Goal: Task Accomplishment & Management: Use online tool/utility

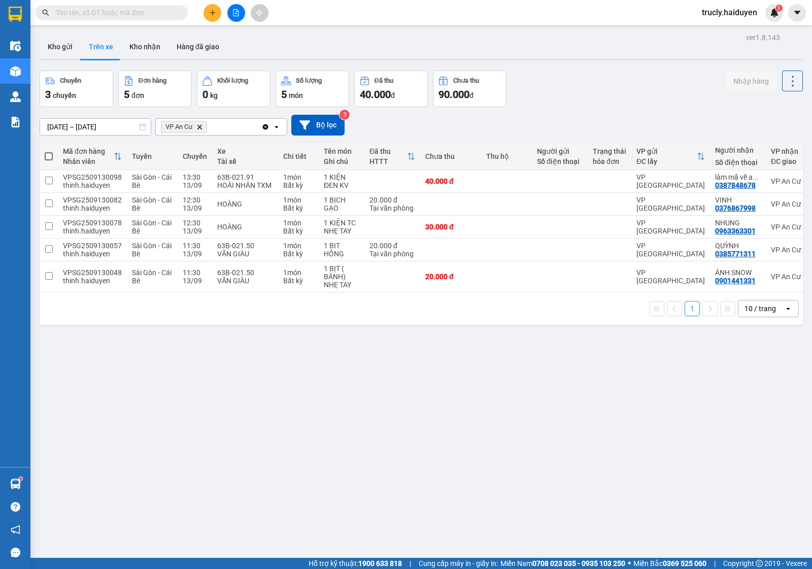
click at [53, 47] on button "Kho gửi" at bounding box center [60, 47] width 41 height 24
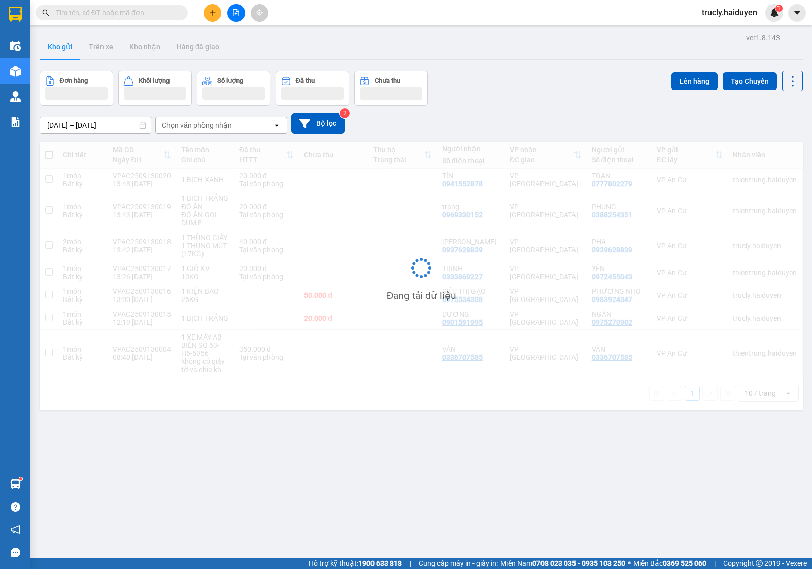
click at [551, 89] on div "Đơn hàng Khối lượng Số lượng Đã thu Chưa thu Lên hàng Tạo Chuyến" at bounding box center [422, 88] width 764 height 35
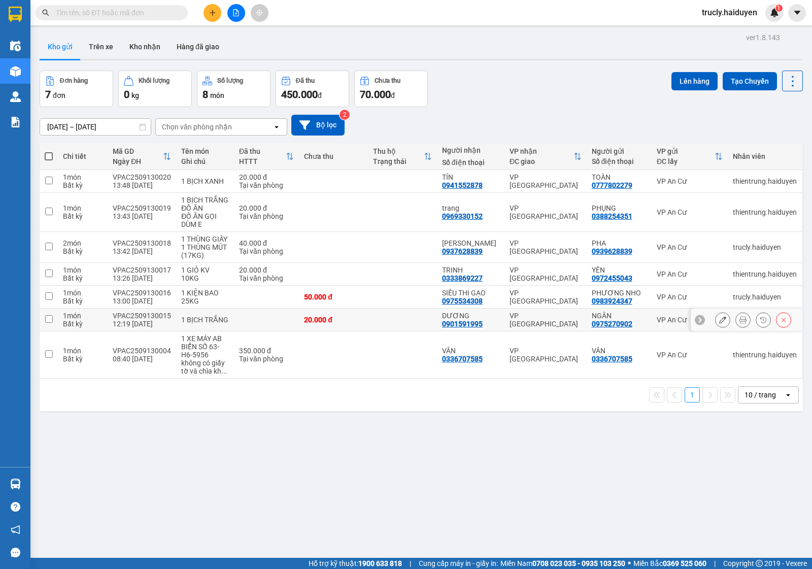
click at [191, 323] on div "1 BỊCH TRẮNG" at bounding box center [205, 320] width 48 height 8
checkbox input "true"
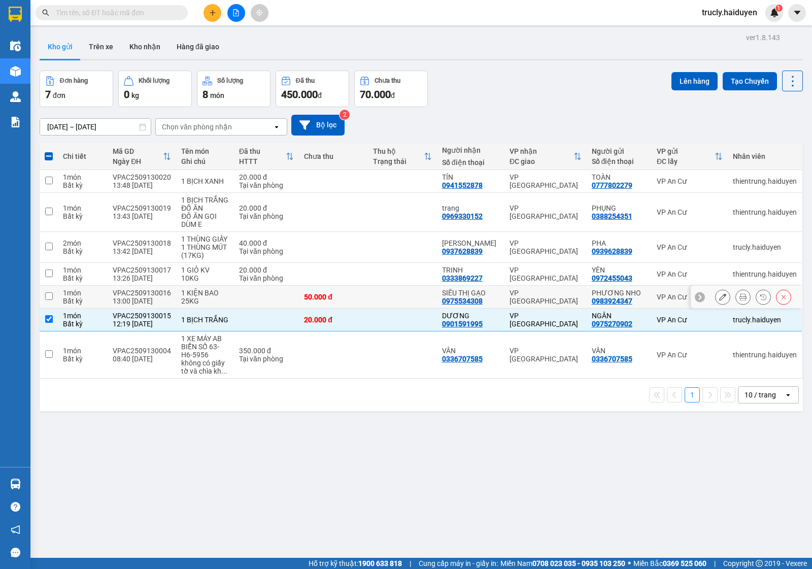
click at [195, 297] on div "1 KIỆN BAO 25KG" at bounding box center [205, 297] width 48 height 16
checkbox input "true"
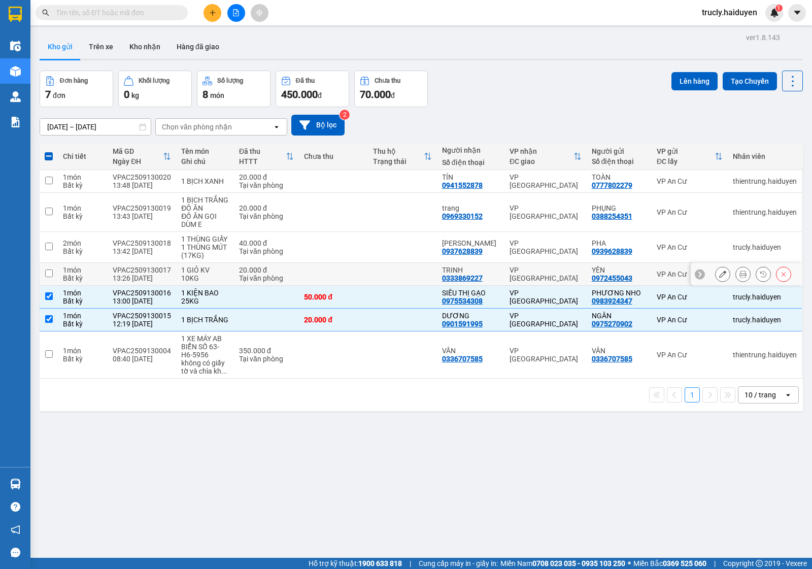
click at [192, 275] on div "1 GIỎ KV 10KG" at bounding box center [205, 274] width 48 height 16
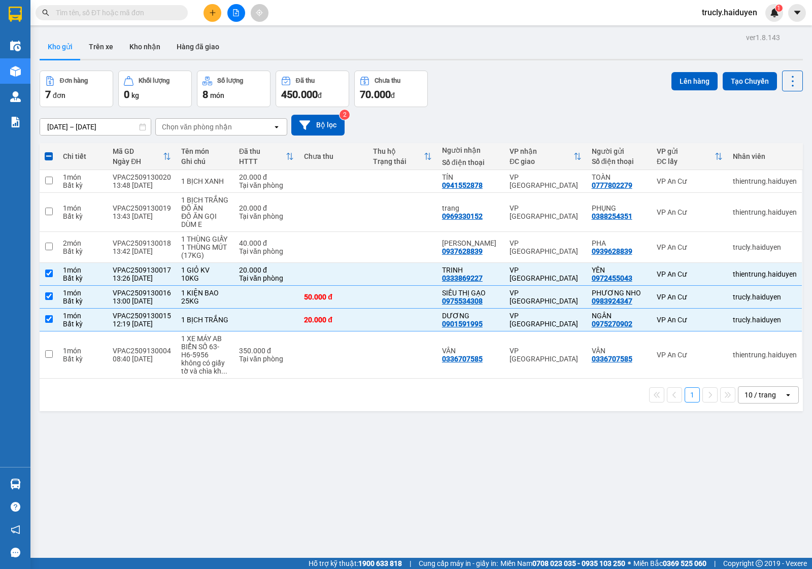
click at [343, 449] on div "ver 1.8.143 Kho gửi Trên xe Kho nhận Hàng đã giao Đơn hàng 7 đơn Khối lượng 0 k…" at bounding box center [422, 314] width 772 height 569
click at [195, 270] on div "1 GIỎ KV 10KG" at bounding box center [205, 274] width 48 height 16
checkbox input "false"
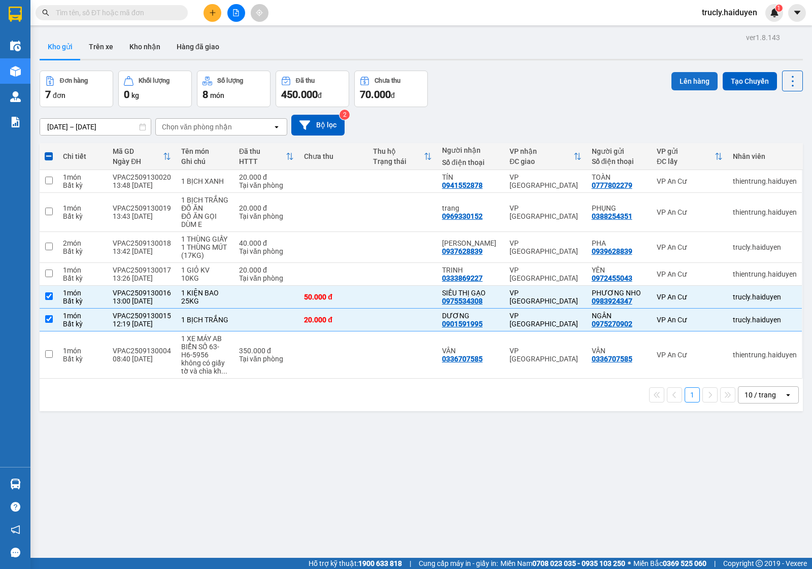
click at [672, 82] on button "Lên hàng" at bounding box center [695, 81] width 46 height 18
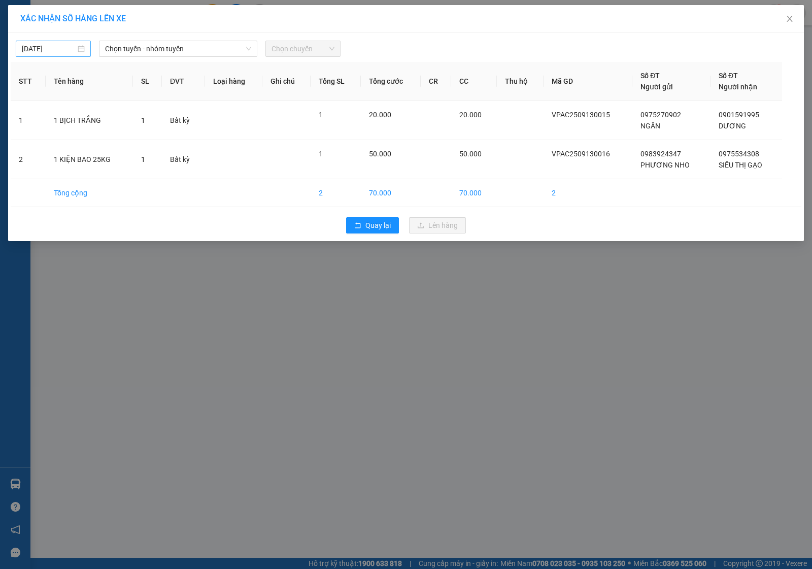
click at [51, 48] on input "13/09/2025" at bounding box center [49, 48] width 54 height 11
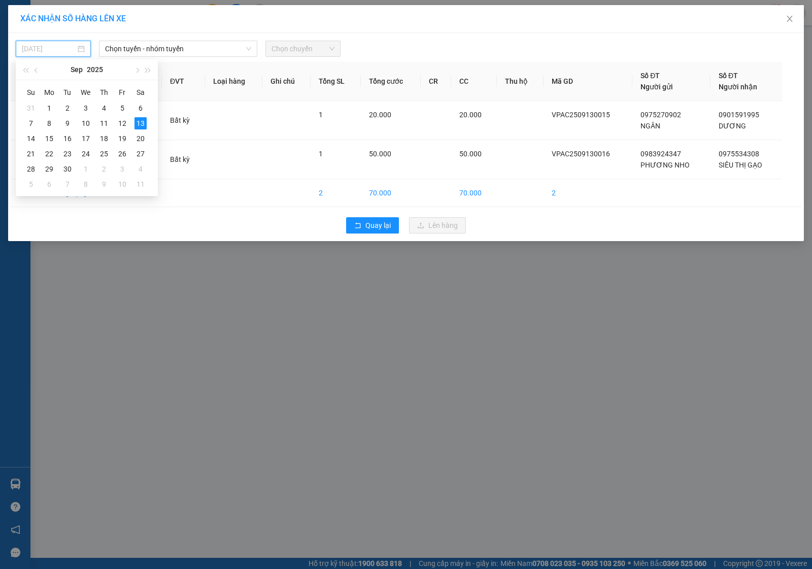
type input "13/09/2025"
click at [141, 123] on div "13" at bounding box center [141, 123] width 12 height 12
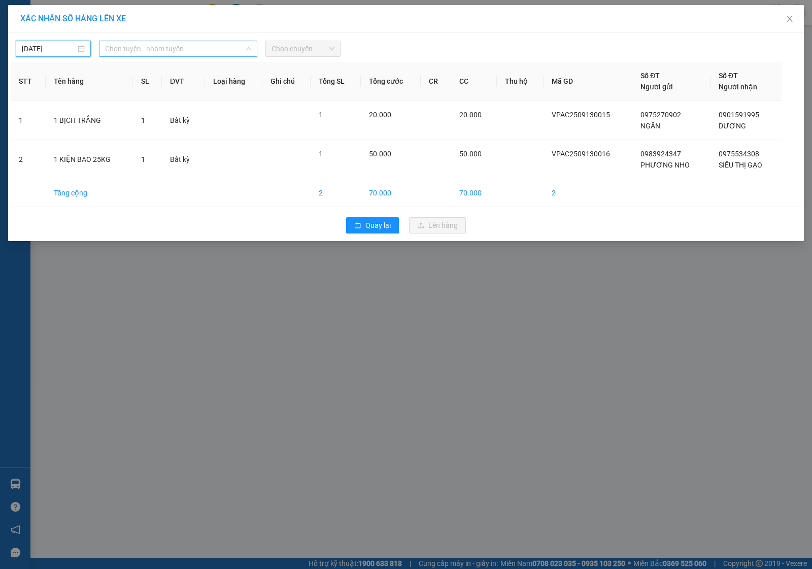
click at [145, 52] on span "Chọn tuyến - nhóm tuyến" at bounding box center [178, 48] width 146 height 15
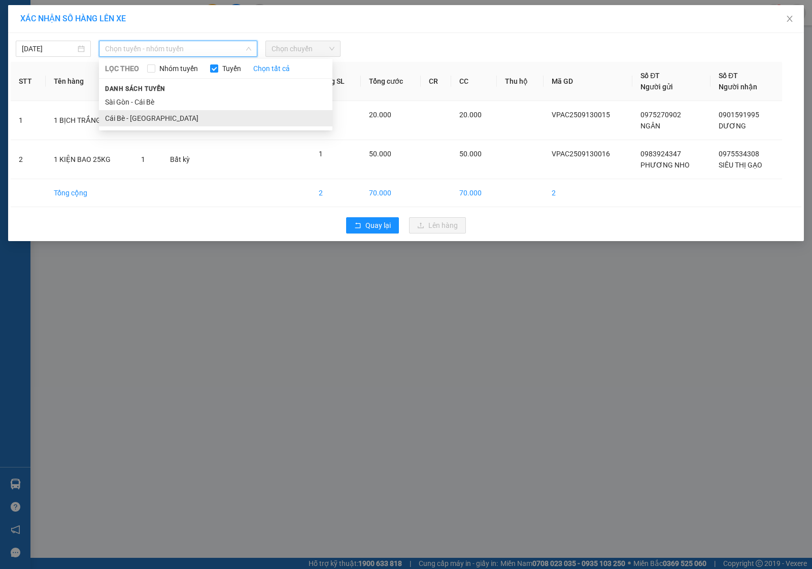
click at [135, 121] on li "Cái Bè - Sài Gòn" at bounding box center [216, 118] width 234 height 16
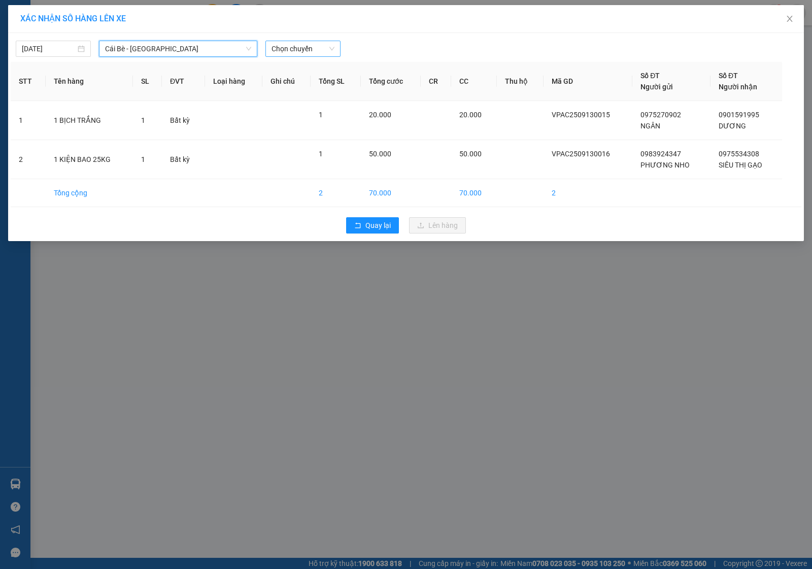
click at [280, 49] on span "Chọn chuyến" at bounding box center [303, 48] width 63 height 15
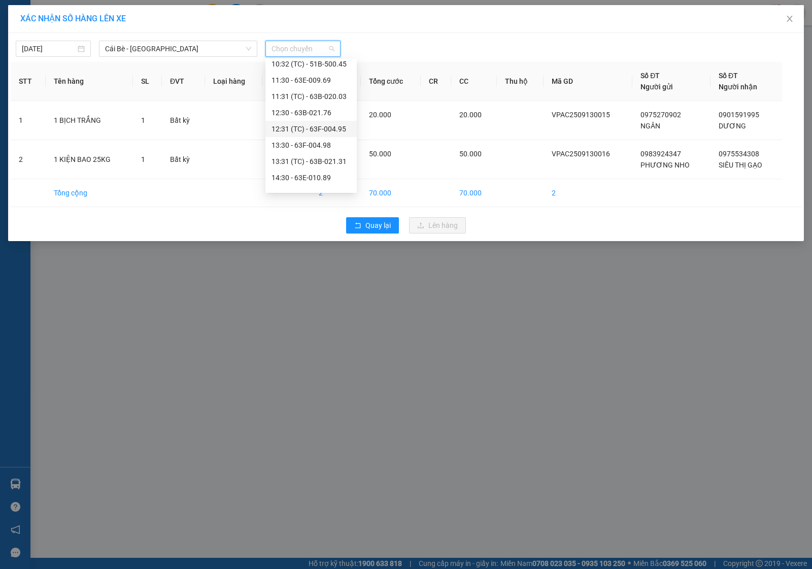
scroll to position [317, 0]
click at [293, 123] on div "13:30 - 63F-004.98" at bounding box center [311, 125] width 79 height 11
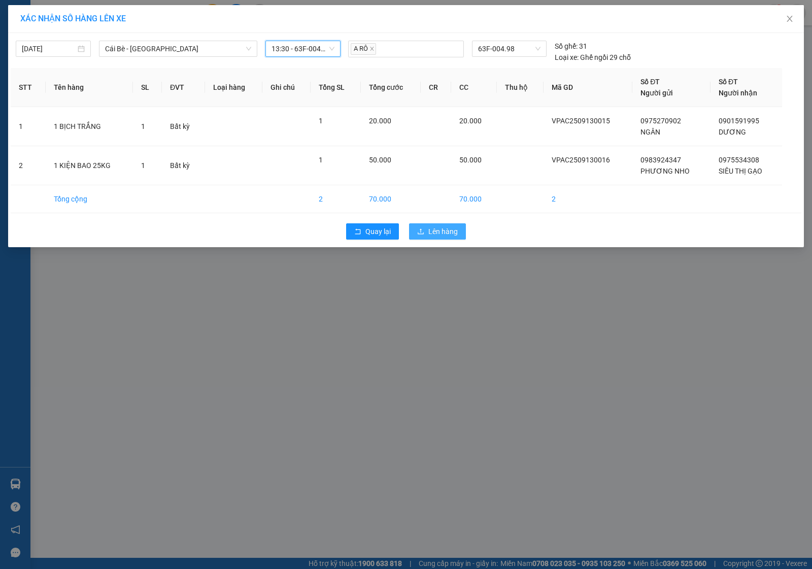
click at [442, 232] on span "Lên hàng" at bounding box center [442, 231] width 29 height 11
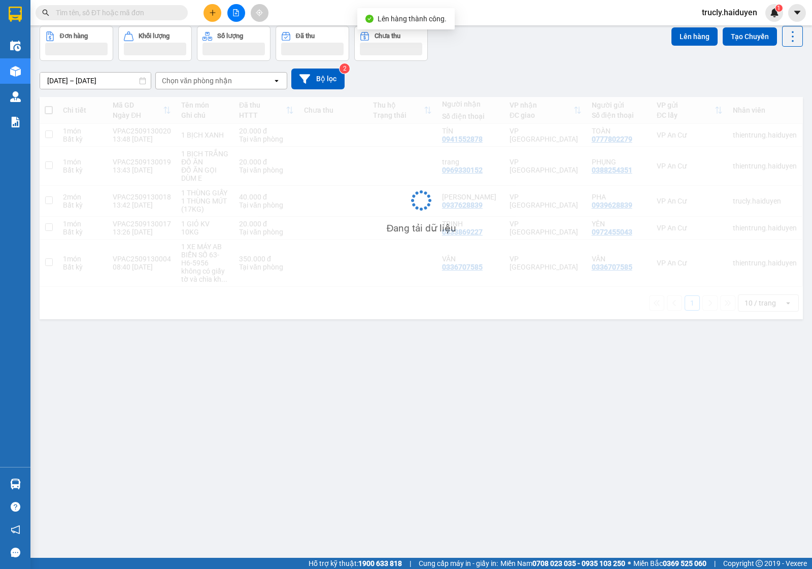
scroll to position [47, 0]
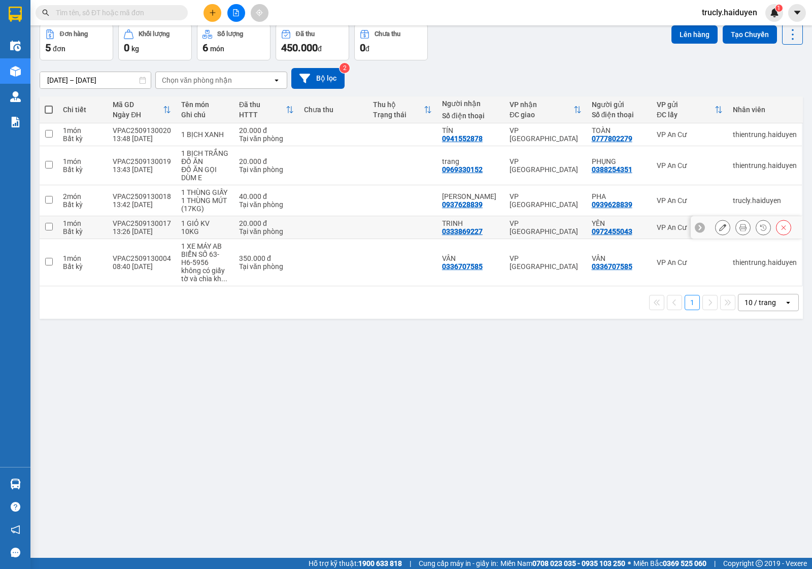
click at [187, 227] on div "1 GIỎ KV 10KG" at bounding box center [205, 227] width 48 height 16
checkbox input "true"
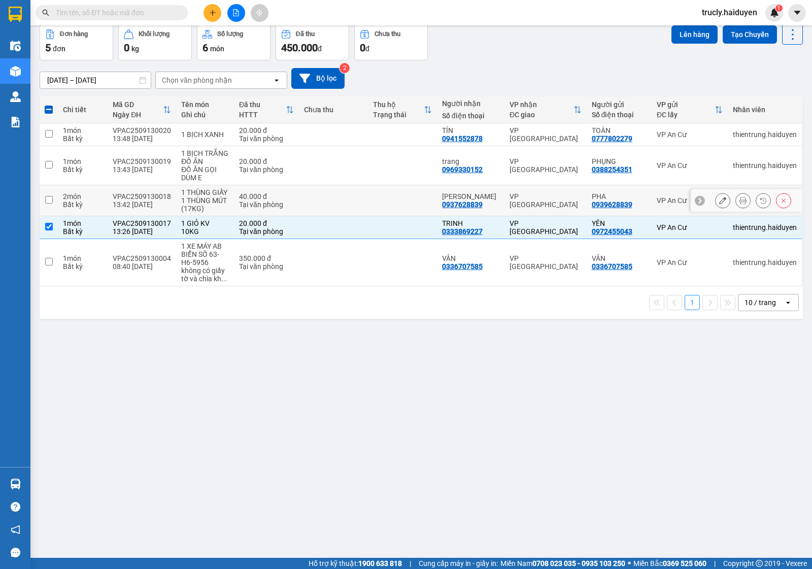
click at [214, 204] on div "1 THÙNG GIẤY 1 THÙNG MÚT (17KG)" at bounding box center [205, 200] width 48 height 24
checkbox input "true"
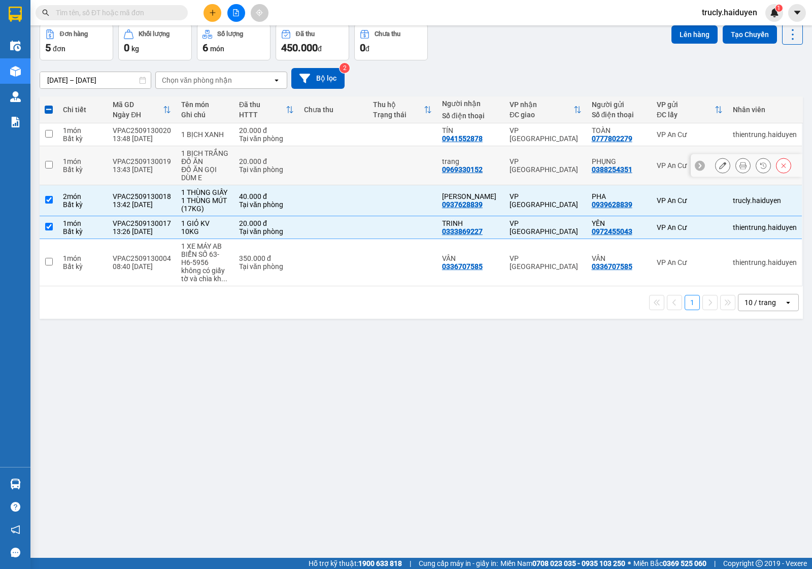
click at [194, 155] on div "1 BỊCH TRẮNG ĐỒ ĂN" at bounding box center [205, 157] width 48 height 16
checkbox input "true"
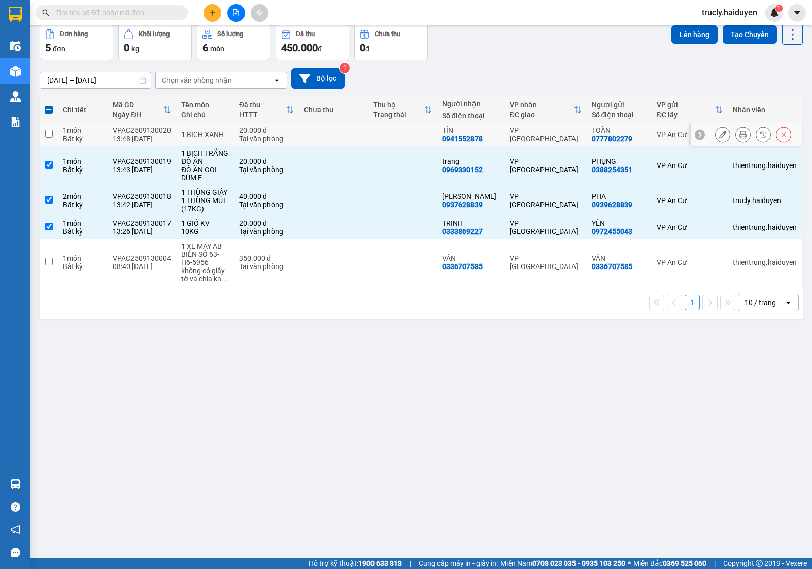
click at [194, 127] on td "1 BỊCH XANH" at bounding box center [205, 134] width 58 height 23
checkbox input "true"
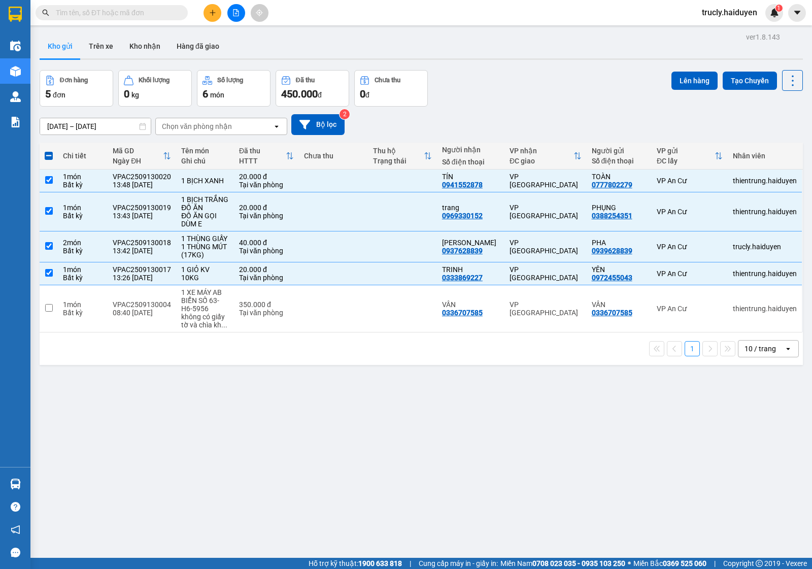
scroll to position [0, 0]
click at [673, 80] on button "Lên hàng" at bounding box center [695, 81] width 46 height 18
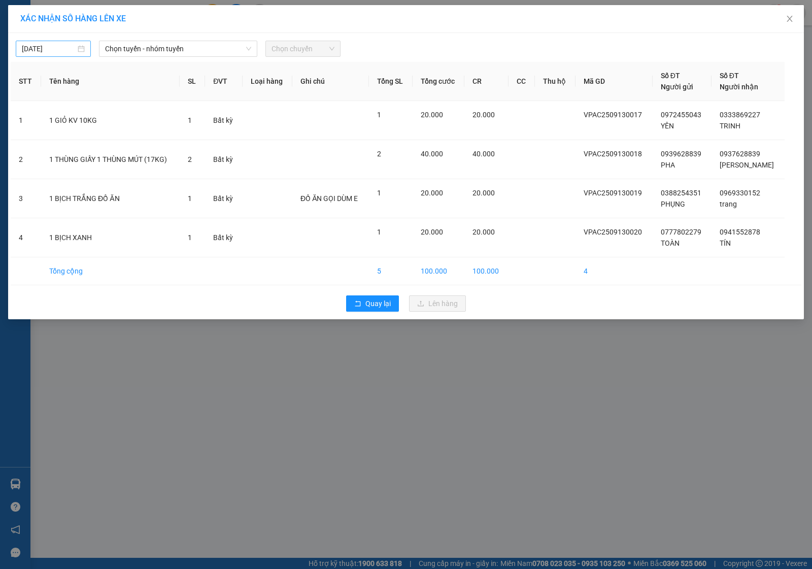
click at [59, 51] on input "13/09/2025" at bounding box center [49, 48] width 54 height 11
type input "13/09/2025"
click at [141, 123] on div "13" at bounding box center [141, 123] width 12 height 12
click at [160, 50] on span "Chọn tuyến - nhóm tuyến" at bounding box center [178, 48] width 146 height 15
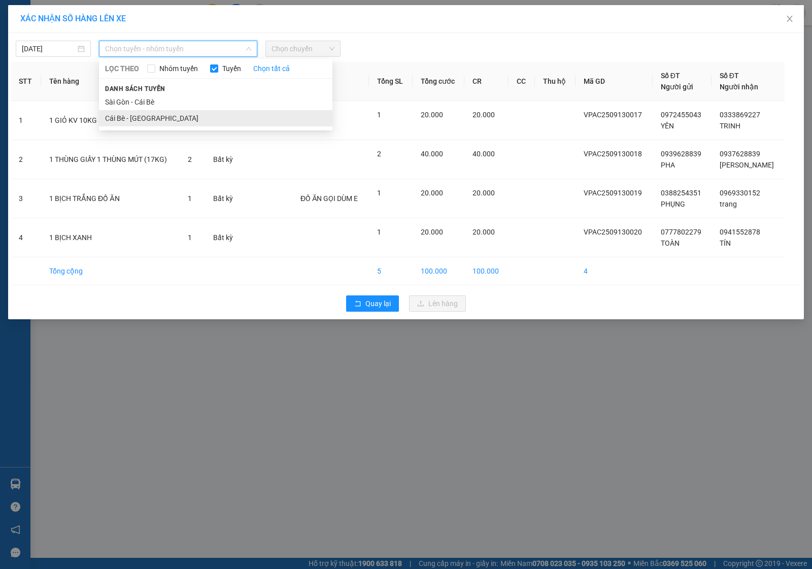
click at [141, 121] on li "Cái Bè - Sài Gòn" at bounding box center [216, 118] width 234 height 16
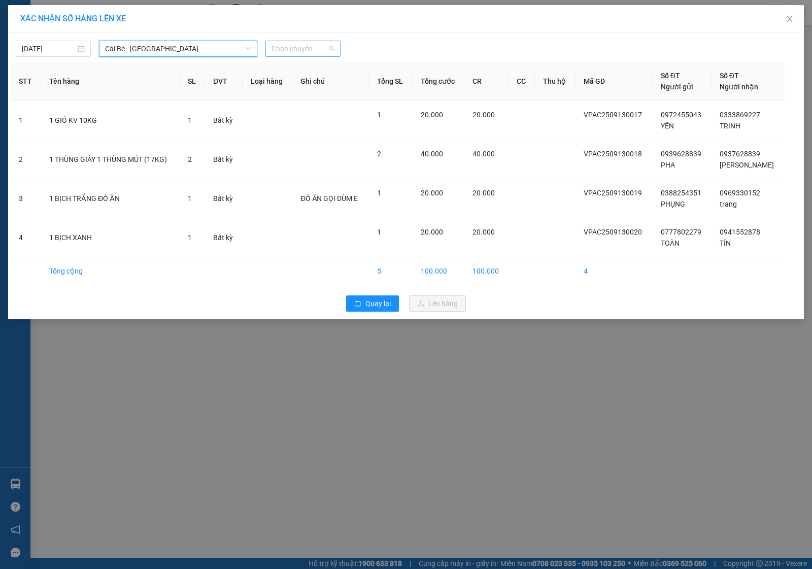
click at [288, 56] on span "Chọn chuyến" at bounding box center [303, 48] width 63 height 15
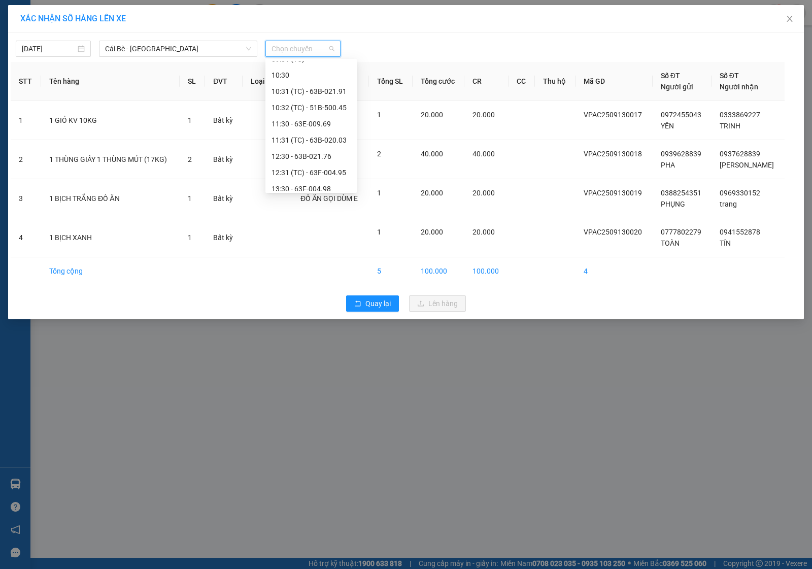
scroll to position [317, 0]
click at [308, 155] on div "14:30 - 63E-010.89" at bounding box center [311, 157] width 79 height 11
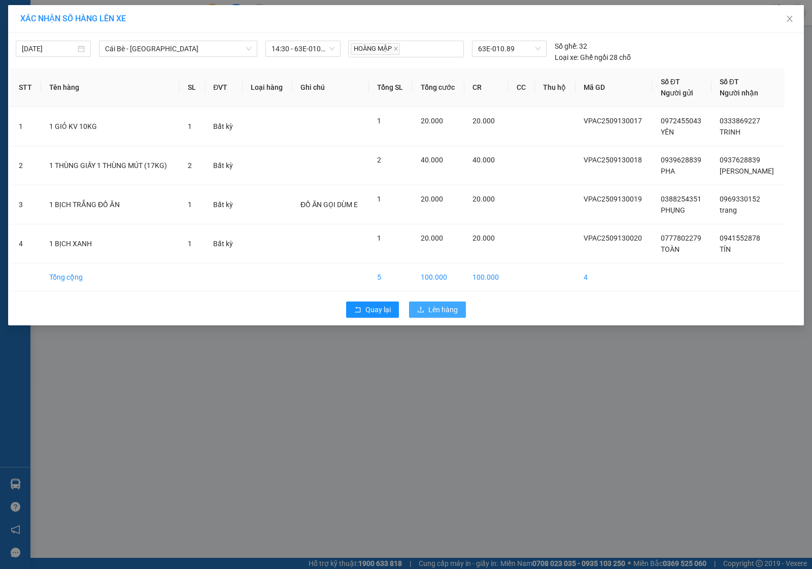
click at [448, 311] on span "Lên hàng" at bounding box center [442, 309] width 29 height 11
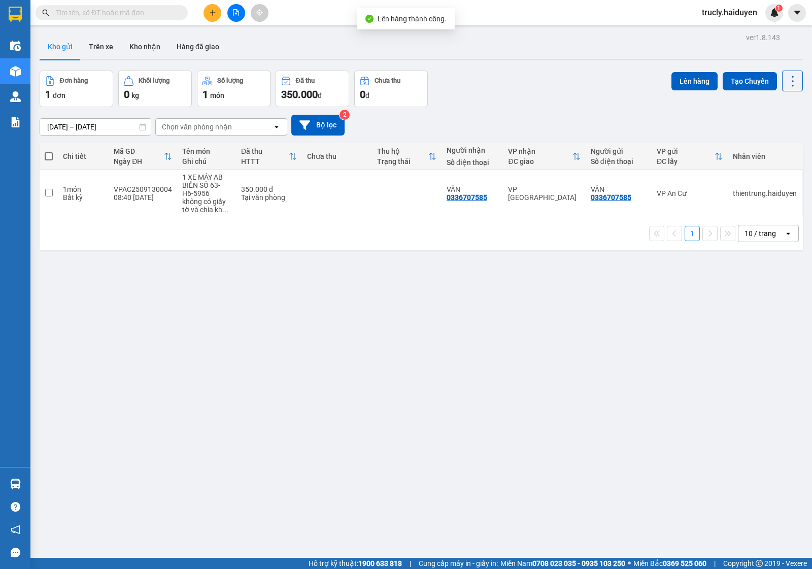
click at [500, 84] on div "Đơn hàng 1 đơn Khối lượng 0 kg Số lượng 1 món Đã thu 350.000 đ Chưa thu 0 đ Lên…" at bounding box center [422, 89] width 764 height 37
click at [93, 46] on button "Trên xe" at bounding box center [101, 47] width 41 height 24
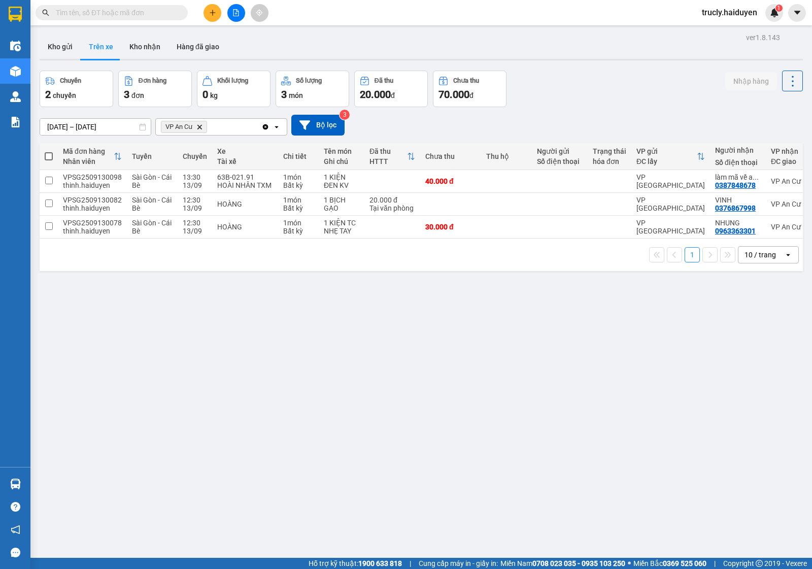
click at [579, 77] on div "Chuyến 2 chuyến Đơn hàng 3 đơn Khối lượng 0 kg Số lượng 3 món Đã thu 20.000 đ C…" at bounding box center [422, 89] width 764 height 37
click at [573, 97] on div "Chuyến 2 chuyến Đơn hàng 3 đơn Khối lượng 0 kg Số lượng 3 món Đã thu 20.000 đ C…" at bounding box center [422, 89] width 764 height 37
click at [154, 39] on button "Kho nhận" at bounding box center [144, 47] width 47 height 24
type input "01/09/2025 – 13/09/2025"
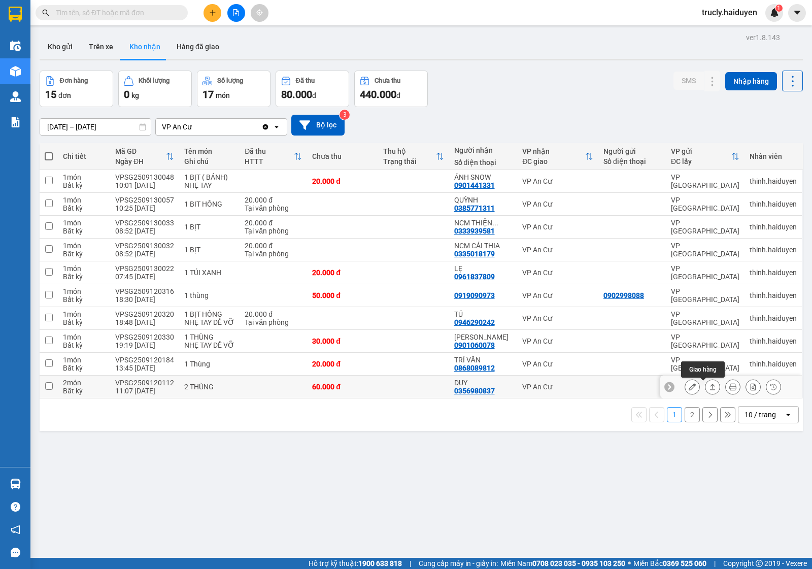
click at [709, 386] on icon at bounding box center [712, 386] width 7 height 7
click at [689, 386] on icon at bounding box center [692, 386] width 7 height 7
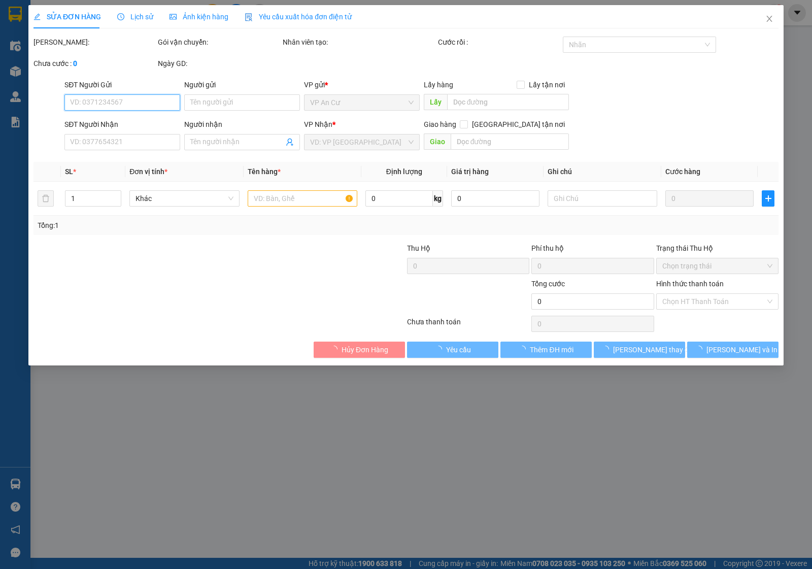
type input "0356980837"
type input "DUY"
type input "60.000"
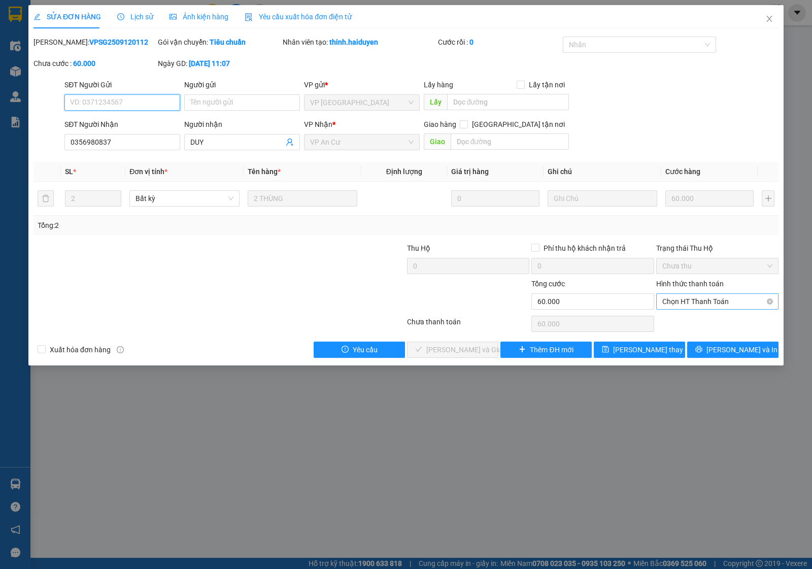
click at [704, 301] on span "Chọn HT Thanh Toán" at bounding box center [718, 301] width 110 height 15
click at [702, 318] on div "Tại văn phòng" at bounding box center [718, 322] width 110 height 11
type input "0"
click at [479, 351] on span "Lưu và Giao hàng" at bounding box center [474, 349] width 97 height 11
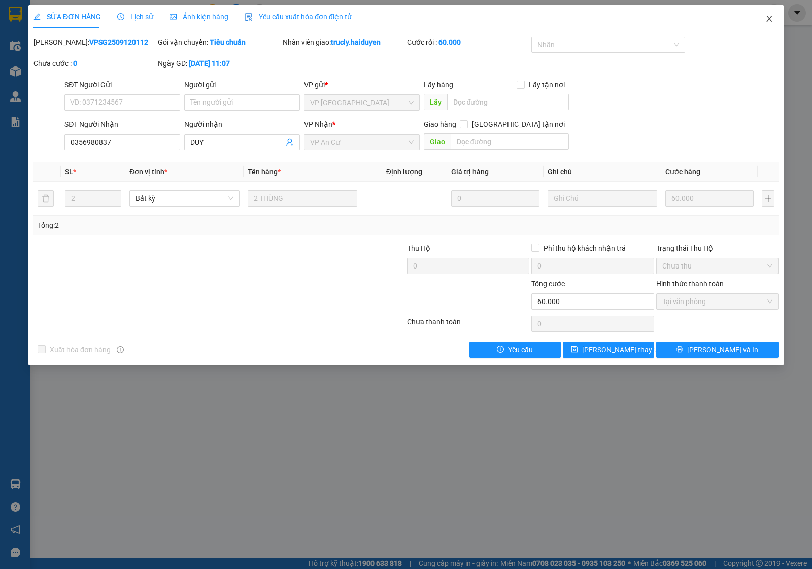
click at [768, 18] on icon "close" at bounding box center [770, 19] width 8 height 8
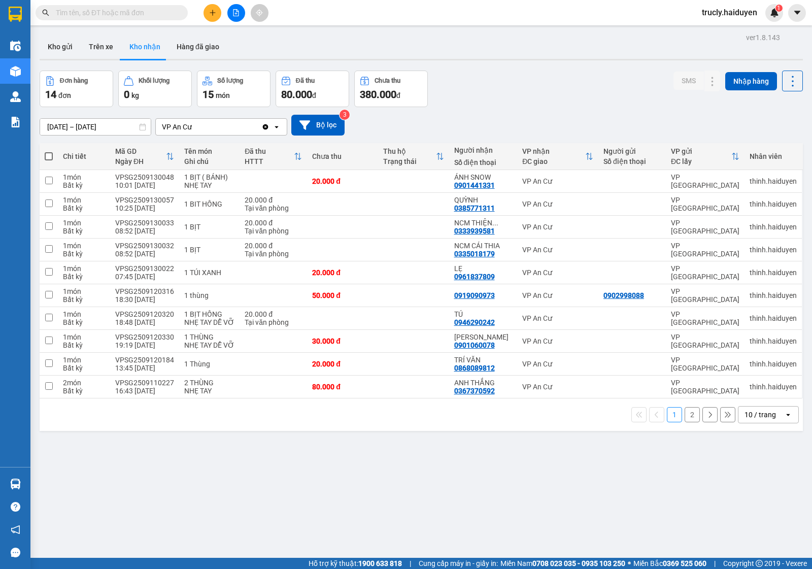
click at [539, 80] on div "Đơn hàng 14 đơn Khối lượng 0 kg Số lượng 15 món Đã thu 80.000 đ Chưa thu 380.00…" at bounding box center [422, 89] width 764 height 37
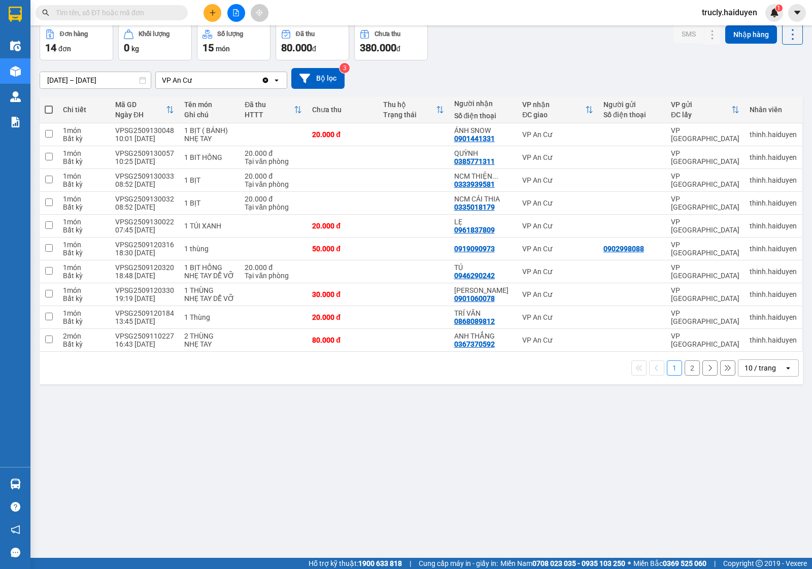
click at [685, 368] on button "2" at bounding box center [692, 367] width 15 height 15
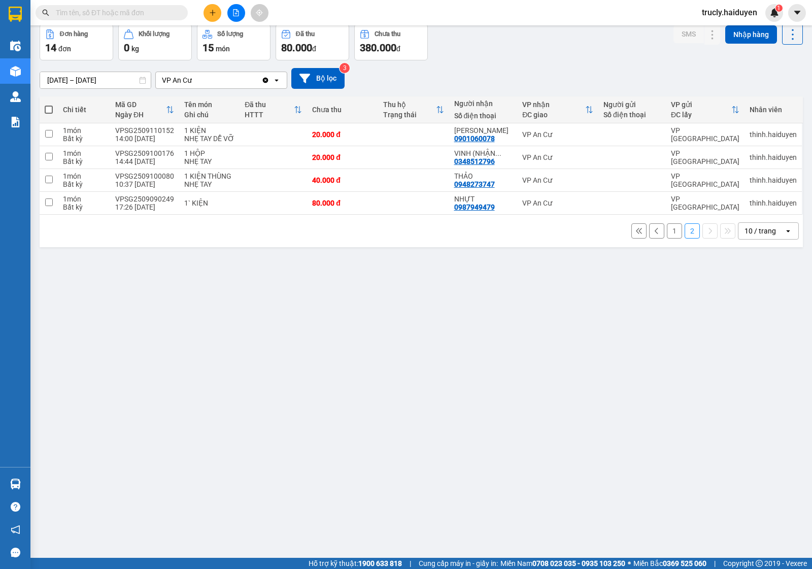
scroll to position [0, 0]
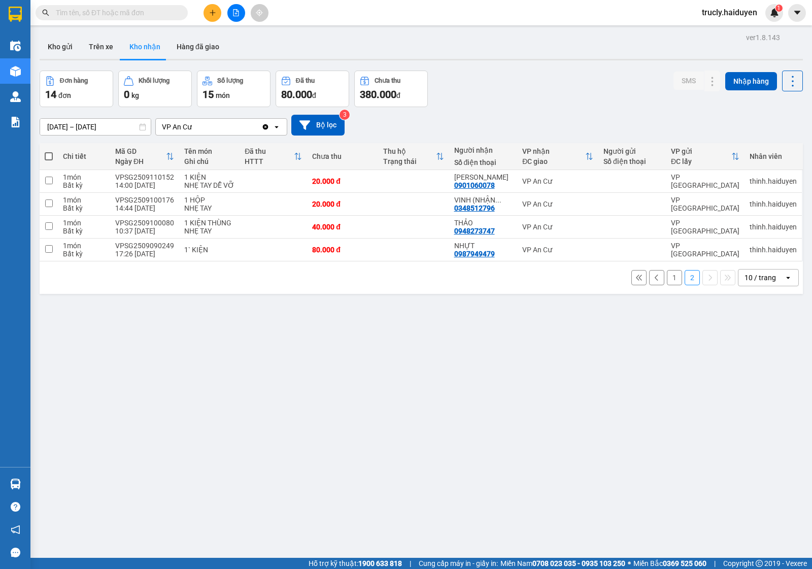
click at [527, 76] on div "Đơn hàng 14 đơn Khối lượng 0 kg Số lượng 15 món Đã thu 80.000 đ Chưa thu 380.00…" at bounding box center [422, 89] width 764 height 37
click at [102, 54] on button "Trên xe" at bounding box center [101, 47] width 41 height 24
type input "[DATE] – [DATE]"
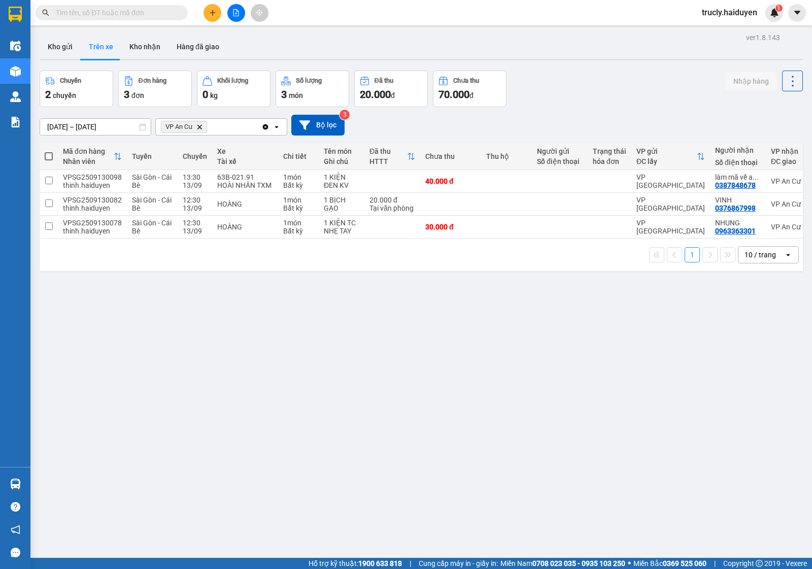
click at [591, 82] on div "Chuyến 2 chuyến Đơn hàng 3 đơn Khối lượng 0 kg Số lượng 3 món Đã thu 20.000 đ C…" at bounding box center [422, 89] width 764 height 37
click at [63, 46] on button "Kho gửi" at bounding box center [60, 47] width 41 height 24
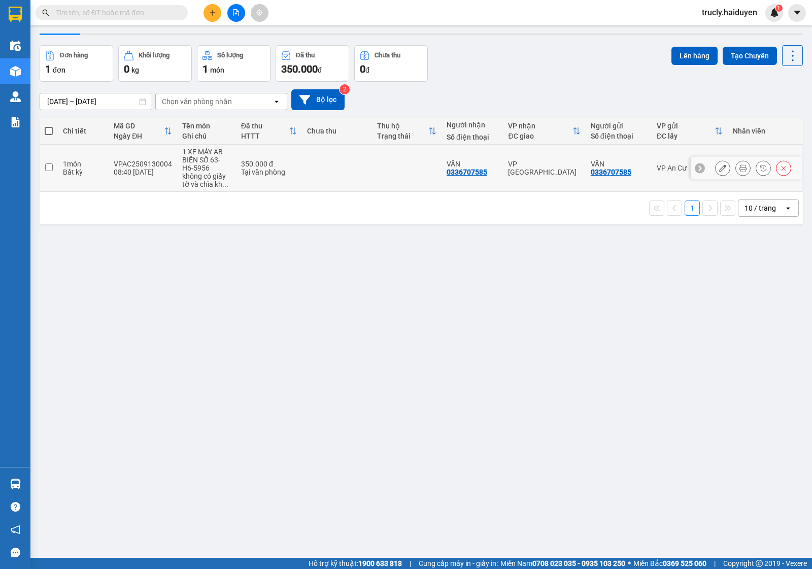
scroll to position [47, 0]
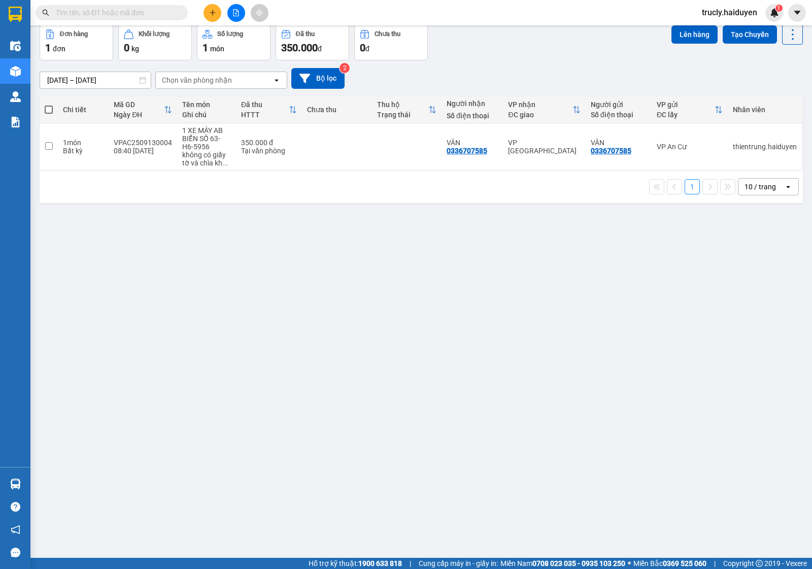
click at [522, 61] on div "11/09/2025 – 13/09/2025 Press the down arrow key to interact with the calendar …" at bounding box center [422, 78] width 764 height 36
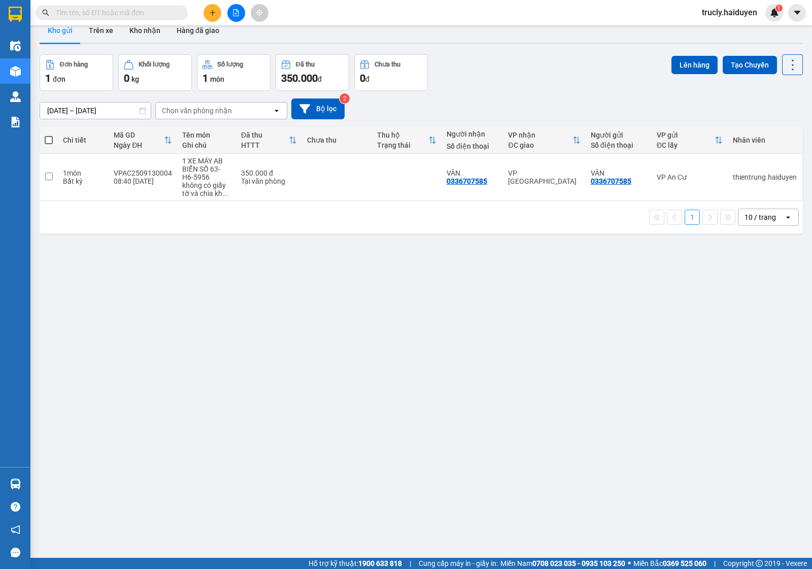
scroll to position [0, 0]
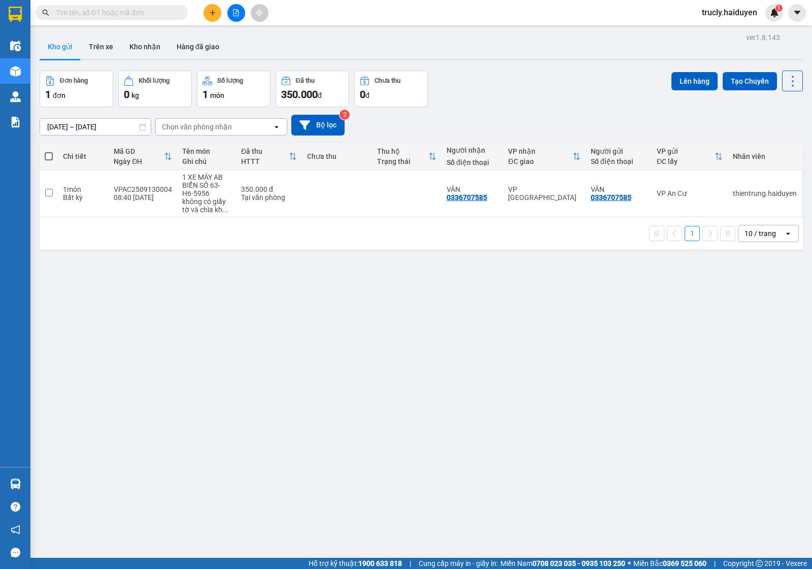
click at [543, 73] on div "Đơn hàng 1 đơn Khối lượng 0 kg Số lượng 1 món Đã thu 350.000 đ Chưa thu 0 đ Lên…" at bounding box center [422, 89] width 764 height 37
click at [96, 47] on button "Trên xe" at bounding box center [101, 47] width 41 height 24
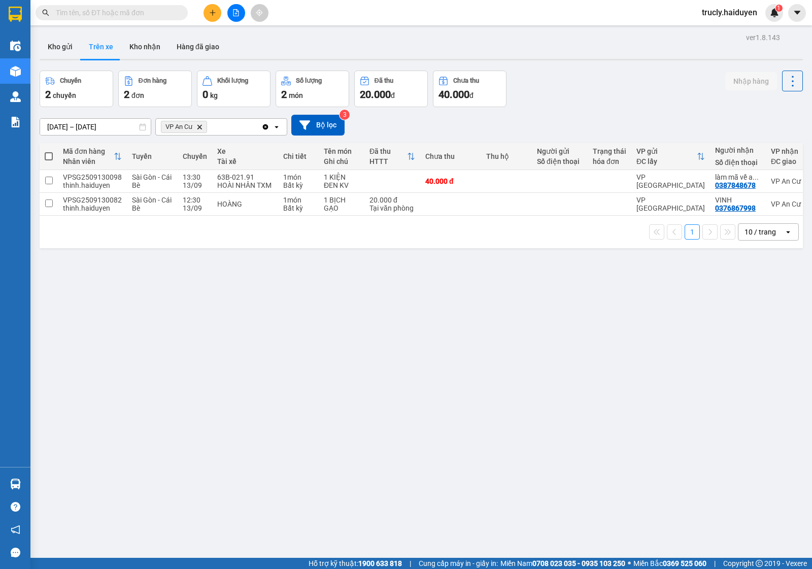
click at [551, 107] on div "11/09/2025 – 13/09/2025 Press the down arrow key to interact with the calendar …" at bounding box center [422, 125] width 764 height 36
click at [585, 72] on div "Chuyến 2 chuyến Đơn hàng 2 đơn Khối lượng 0 kg Số lượng 2 món Đã thu 20.000 đ C…" at bounding box center [422, 89] width 764 height 37
click at [65, 55] on button "Kho gửi" at bounding box center [60, 47] width 41 height 24
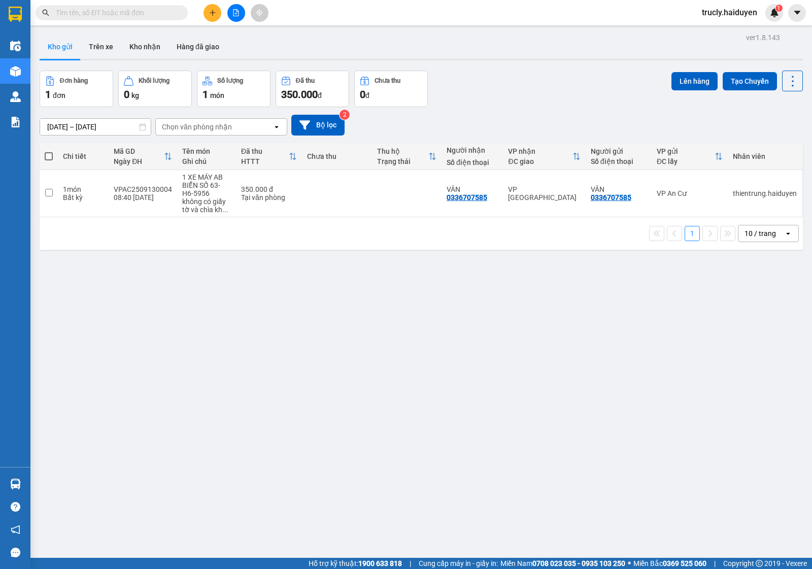
click at [534, 75] on div "Đơn hàng 1 đơn Khối lượng 0 kg Số lượng 1 món Đã thu 350.000 đ Chưa thu 0 đ Lên…" at bounding box center [422, 89] width 764 height 37
click at [562, 80] on div "Đơn hàng 1 đơn Khối lượng 0 kg Số lượng 1 món Đã thu 350.000 đ Chưa thu 0 đ Lên…" at bounding box center [422, 89] width 764 height 37
click at [110, 42] on button "Trên xe" at bounding box center [101, 47] width 41 height 24
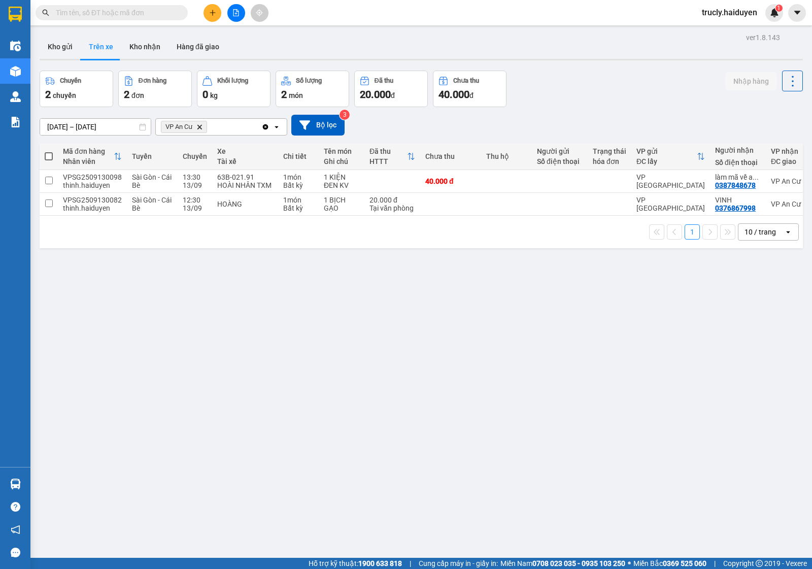
click at [557, 81] on div "Chuyến 2 chuyến Đơn hàng 2 đơn Khối lượng 0 kg Số lượng 2 món Đã thu 20.000 đ C…" at bounding box center [422, 89] width 764 height 37
click at [602, 88] on div "Chuyến 2 chuyến Đơn hàng 2 đơn Khối lượng 0 kg Số lượng 2 món Đã thu 20.000 đ C…" at bounding box center [422, 89] width 764 height 37
click at [134, 52] on button "Kho nhận" at bounding box center [144, 47] width 47 height 24
type input "01/09/2025 – 13/09/2025"
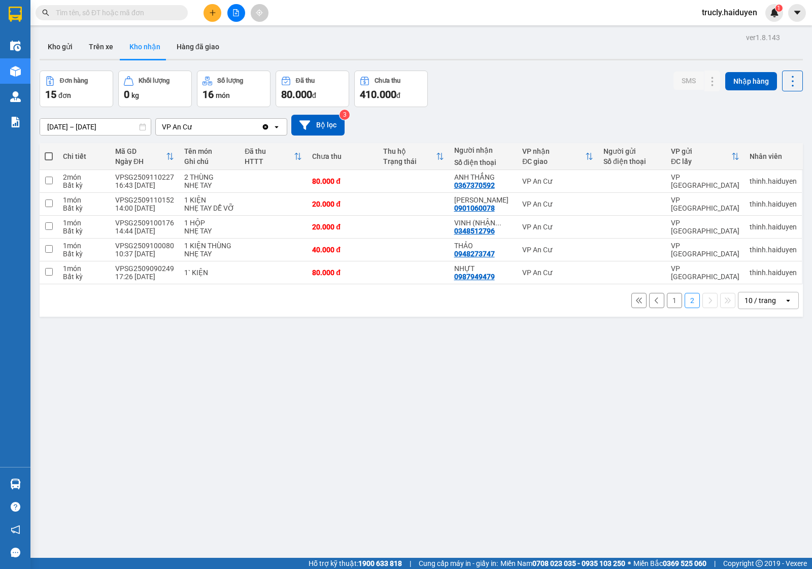
click at [516, 99] on div "Đơn hàng 15 đơn Khối lượng 0 kg Số lượng 16 món Đã thu 80.000 đ Chưa thu 410.00…" at bounding box center [422, 89] width 764 height 37
click at [450, 485] on div "ver 1.8.143 Kho gửi Trên xe Kho nhận Hàng đã giao Đơn hàng 15 đơn Khối lượng 0 …" at bounding box center [422, 314] width 772 height 569
click at [528, 94] on div "Đơn hàng 15 đơn Khối lượng 0 kg Số lượng 16 món Đã thu 80.000 đ Chưa thu 410.00…" at bounding box center [422, 89] width 764 height 37
